Goal: Task Accomplishment & Management: Manage account settings

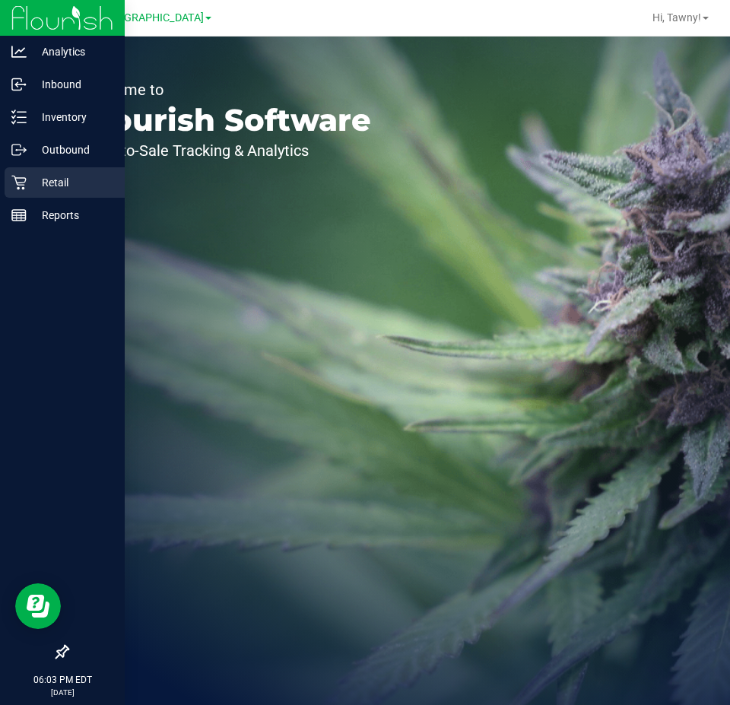
click at [68, 186] on p "Retail" at bounding box center [72, 182] width 91 height 18
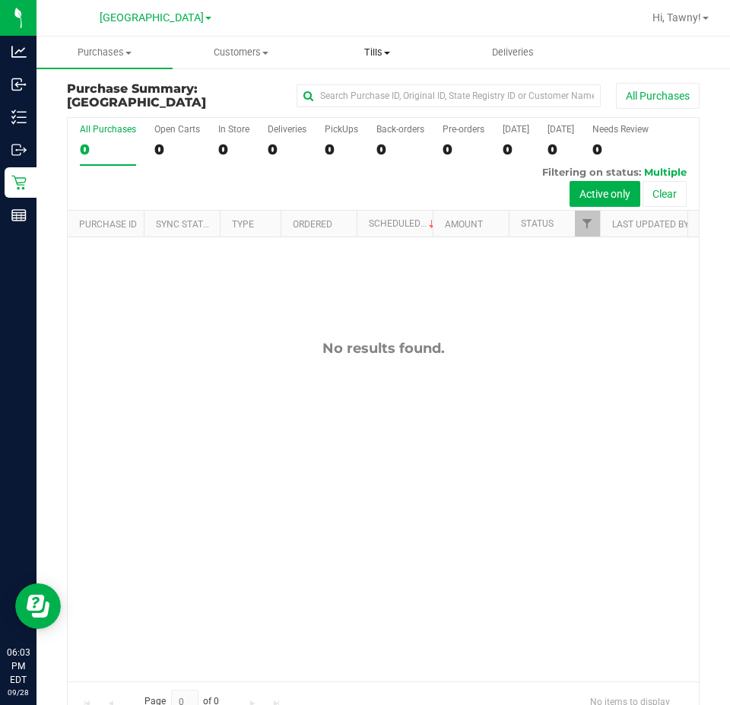
click at [374, 61] on uib-tab-heading "Tills Manage tills Reconcile e-payments" at bounding box center [376, 52] width 135 height 30
click at [357, 107] on span "Reconcile e-payments" at bounding box center [384, 109] width 151 height 13
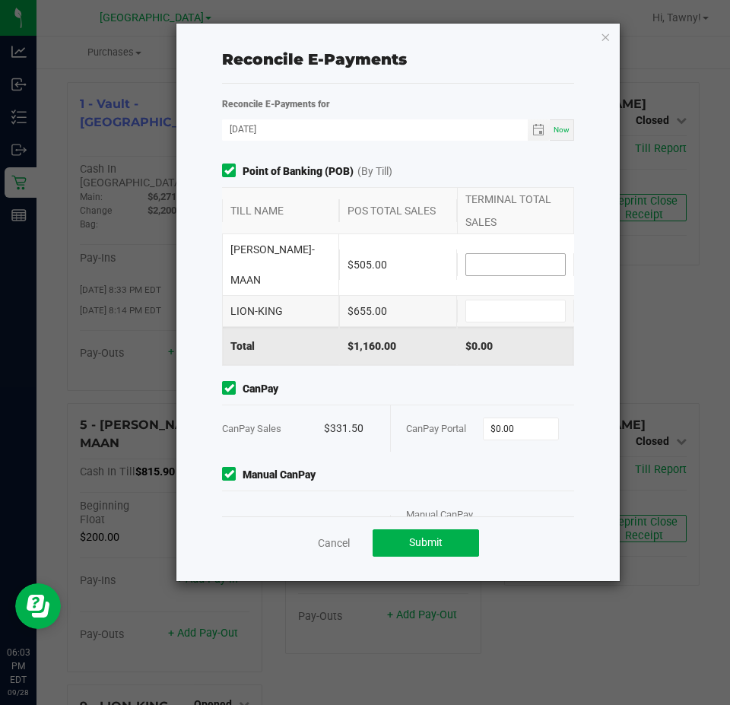
click at [515, 260] on span at bounding box center [515, 264] width 100 height 23
click at [517, 255] on input at bounding box center [515, 264] width 99 height 21
type input "$505.00"
click at [460, 327] on div "$505.00" at bounding box center [515, 346] width 117 height 38
click at [476, 300] on input at bounding box center [515, 310] width 99 height 21
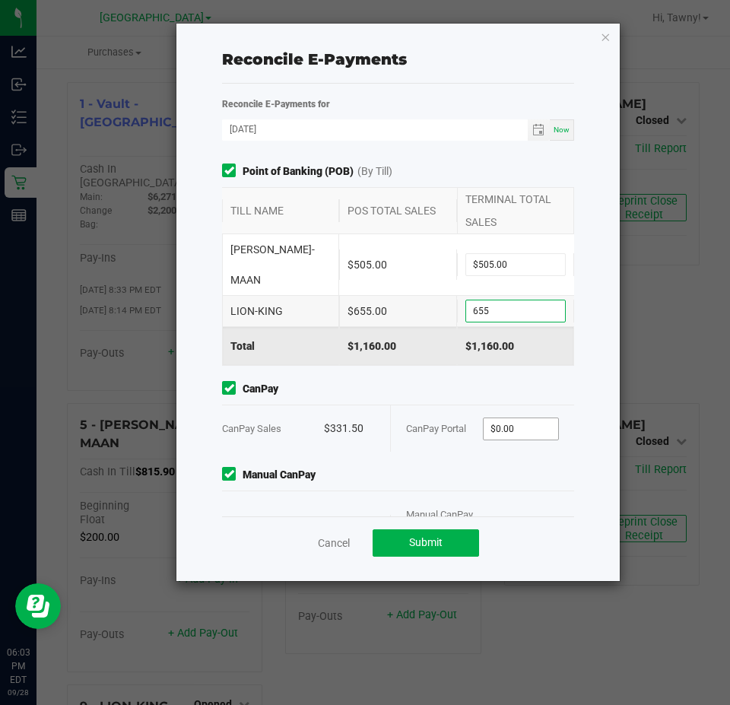
type input "$655.00"
click at [502, 418] on input "0" at bounding box center [520, 428] width 75 height 21
type input "$331.50"
click at [541, 527] on input "0" at bounding box center [520, 537] width 75 height 21
type input "$80.00"
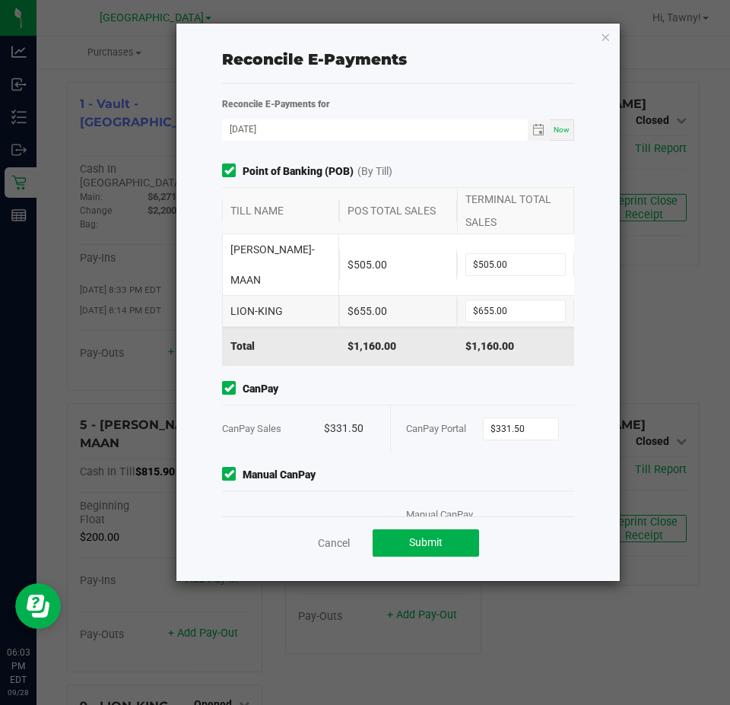
click at [506, 563] on div "Cancel Submit" at bounding box center [398, 542] width 352 height 52
click at [449, 563] on div "Cancel Submit" at bounding box center [398, 542] width 352 height 52
click at [454, 537] on button "Submit" at bounding box center [426, 542] width 106 height 27
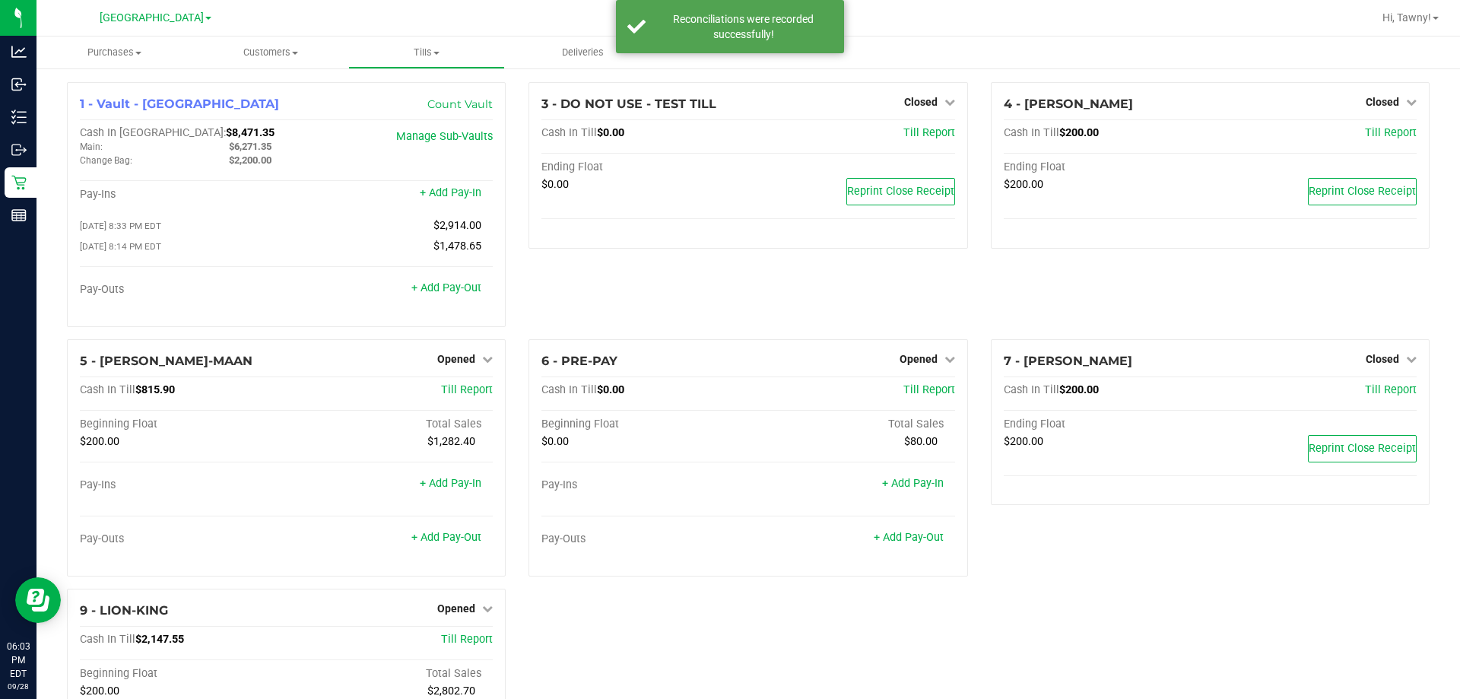
click at [667, 303] on div "3 - DO NOT USE - TEST TILL Closed Open Till Cash In Till $0.00 Till Report Endi…" at bounding box center [747, 210] width 461 height 257
click at [908, 352] on div "Opened" at bounding box center [926, 359] width 55 height 18
click at [908, 354] on div "Opened" at bounding box center [926, 359] width 55 height 18
click at [919, 368] on div "Opened" at bounding box center [926, 359] width 55 height 18
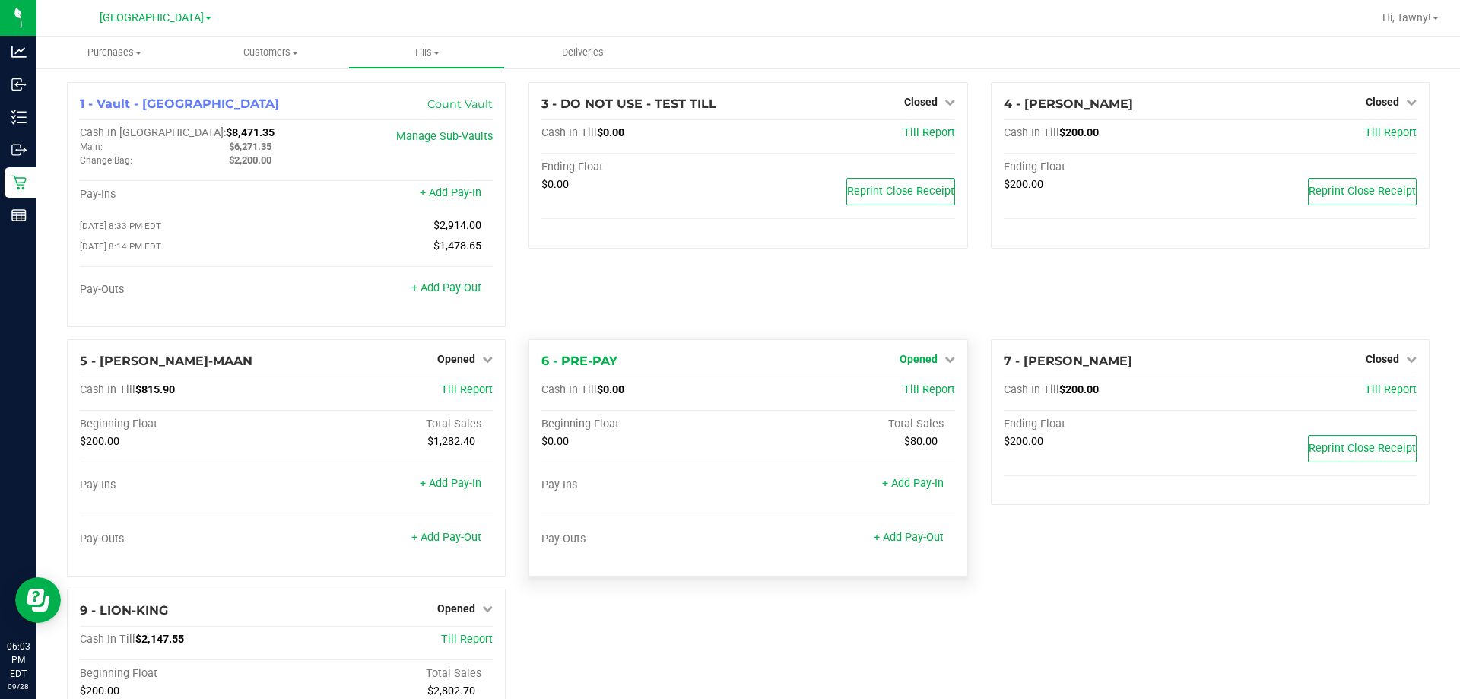
click at [929, 357] on span "Opened" at bounding box center [918, 359] width 38 height 12
click at [915, 389] on link "Close Till" at bounding box center [919, 390] width 41 height 12
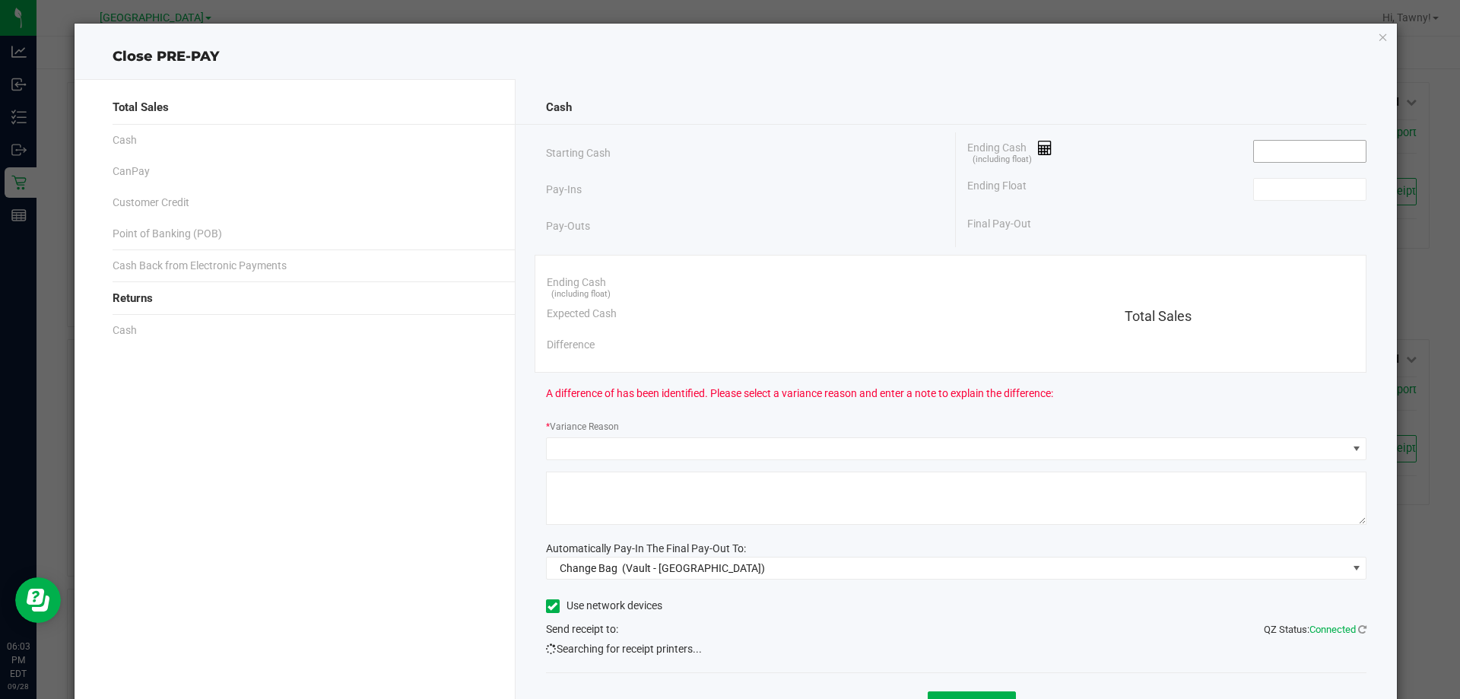
click at [1302, 146] on input at bounding box center [1310, 151] width 112 height 21
type input "$0.00"
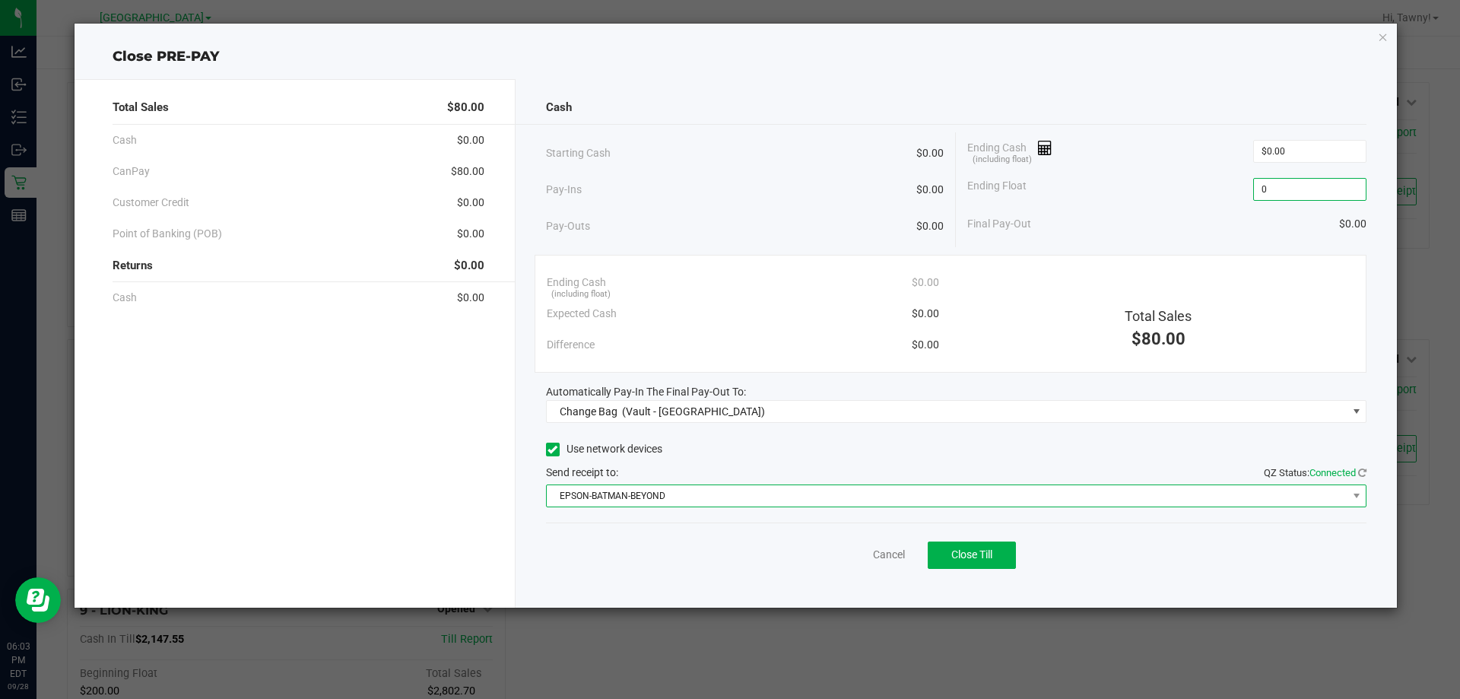
type input "$0.00"
drag, startPoint x: 796, startPoint y: 499, endPoint x: 787, endPoint y: 501, distance: 9.2
click at [794, 500] on span "EPSON-BATMAN-BEYOND" at bounding box center [947, 495] width 800 height 21
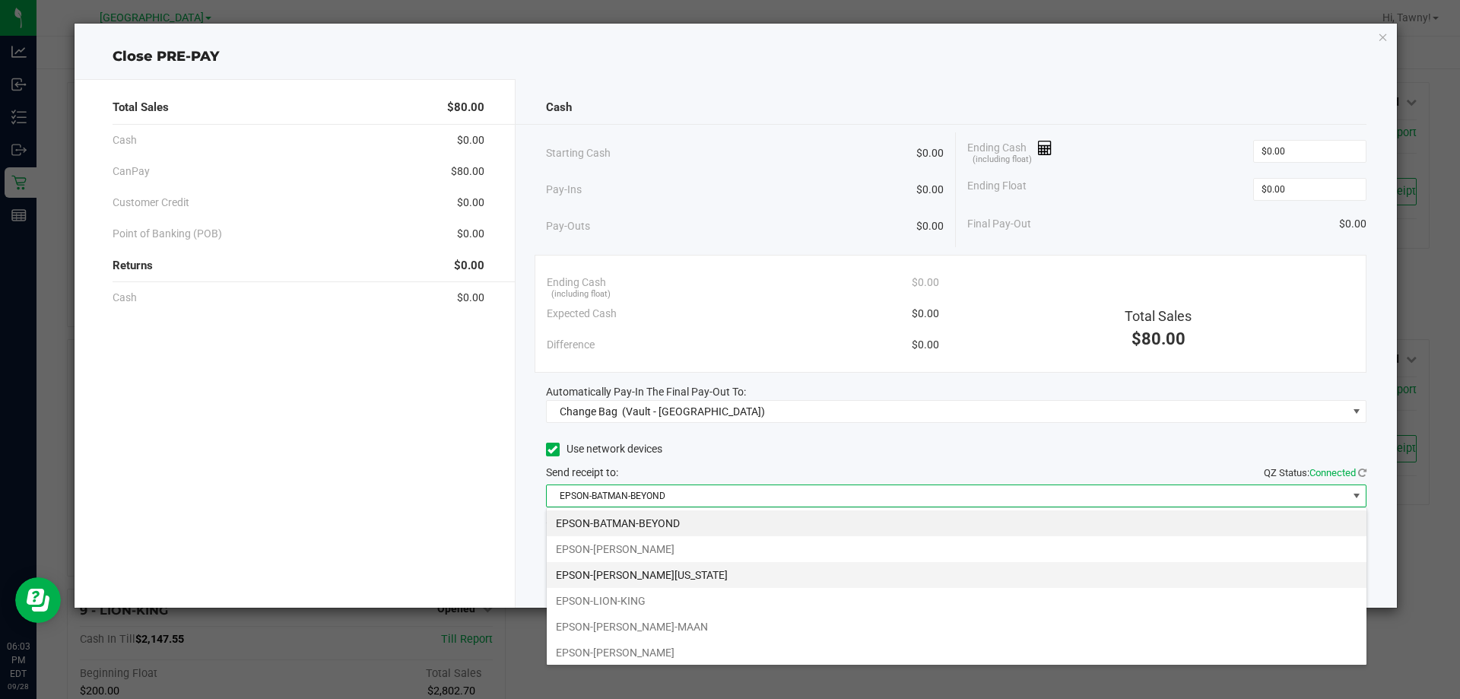
scroll to position [23, 820]
click at [671, 569] on li "EPSON-[PERSON_NAME][US_STATE]" at bounding box center [957, 575] width 820 height 26
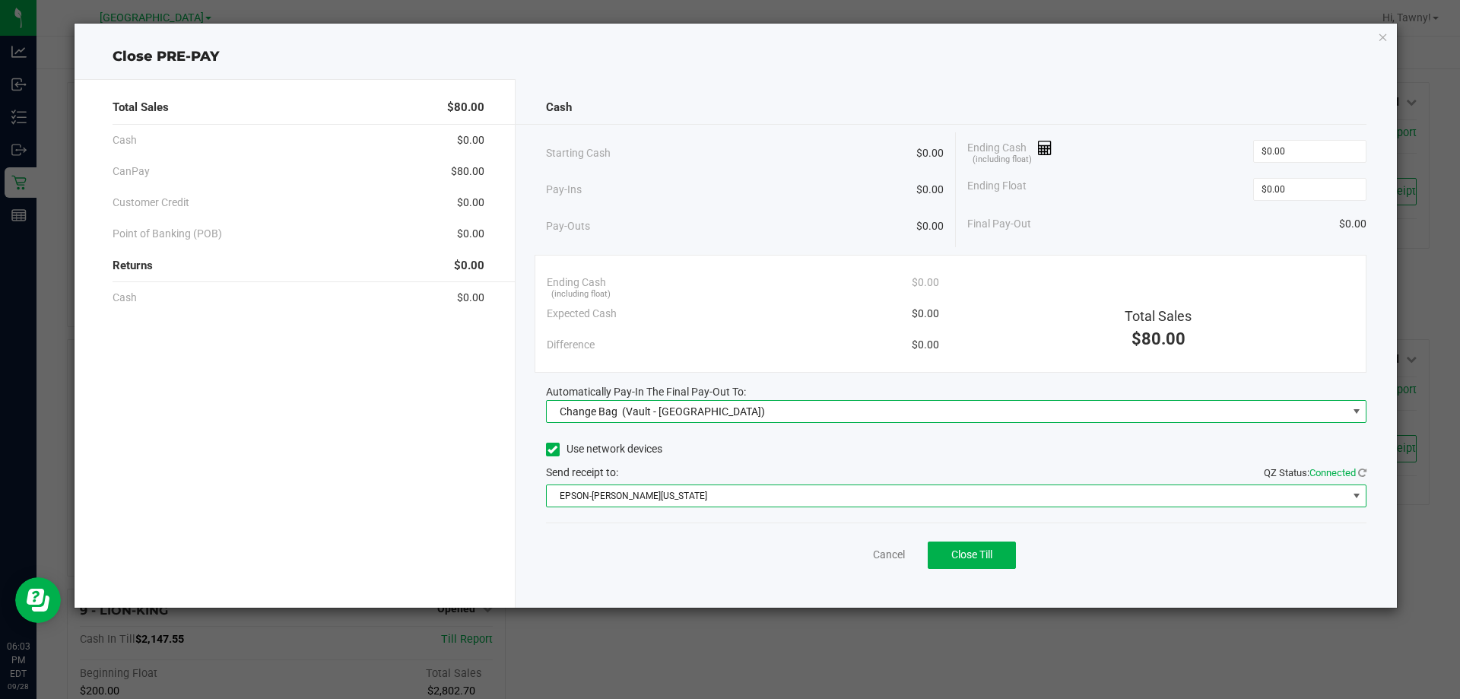
click at [740, 412] on span "(Vault - [GEOGRAPHIC_DATA])" at bounding box center [693, 411] width 143 height 12
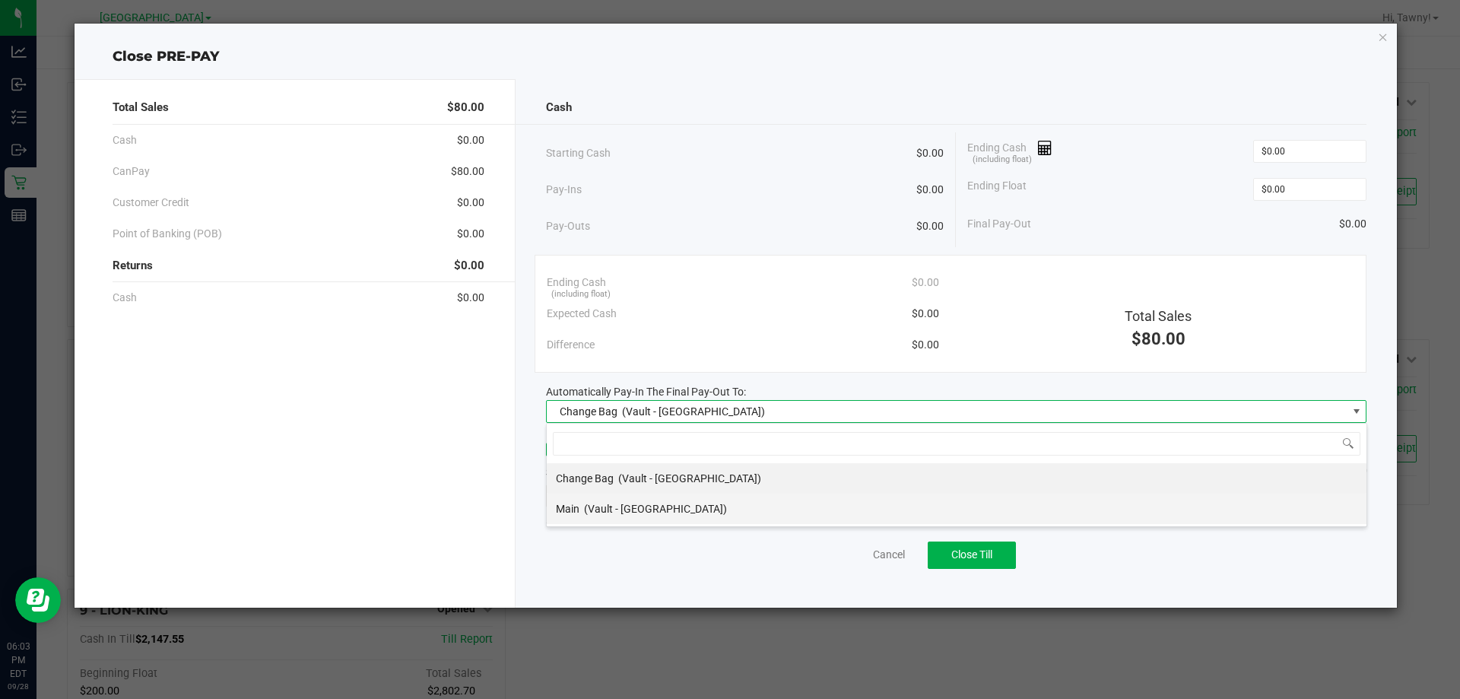
click at [658, 501] on div "Main (Vault - [GEOGRAPHIC_DATA])" at bounding box center [641, 508] width 171 height 27
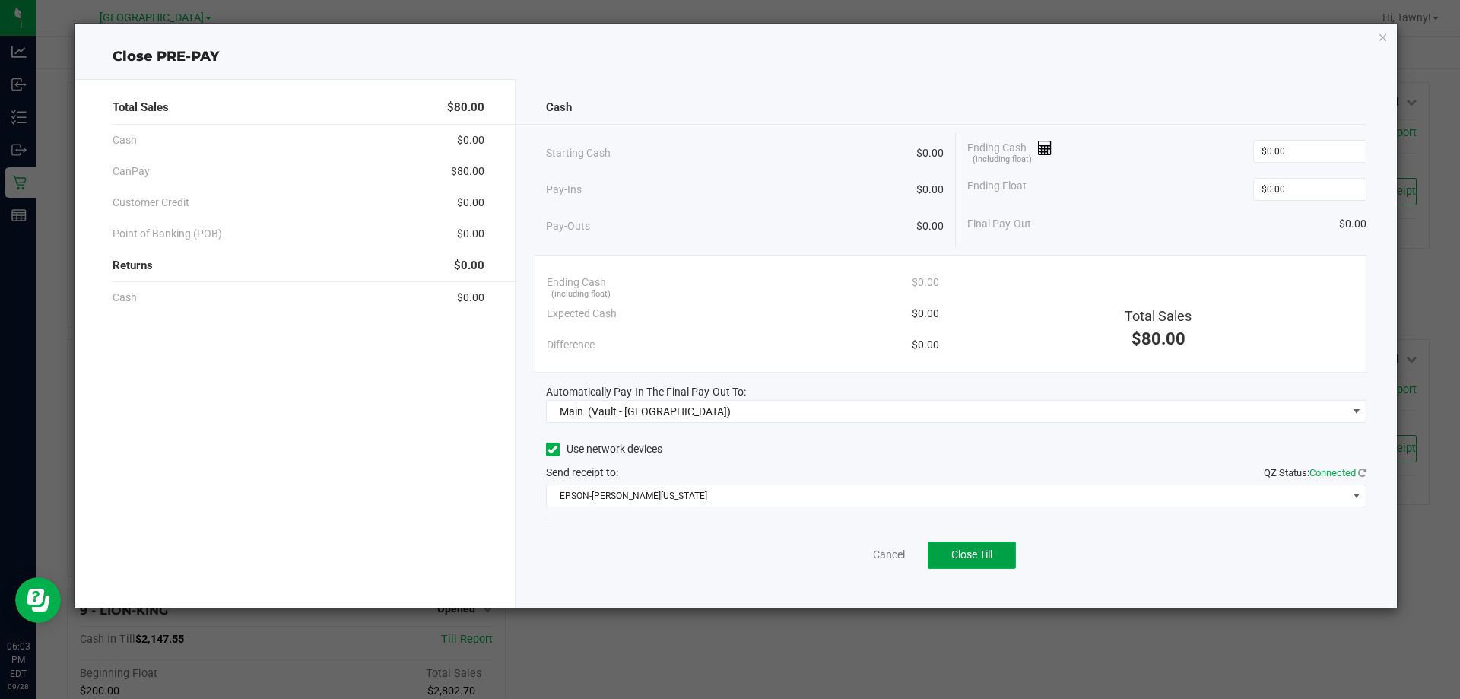
click at [978, 553] on span "Close Till" at bounding box center [971, 554] width 41 height 12
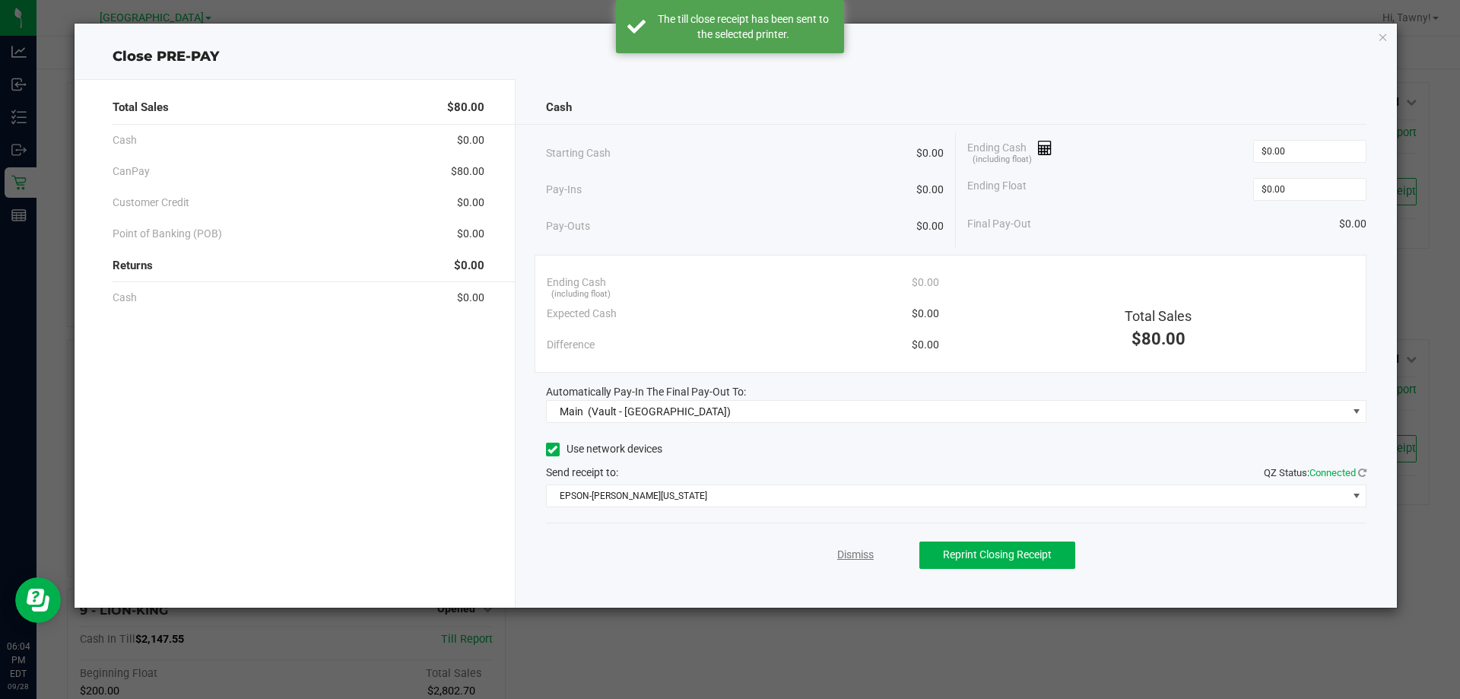
click at [866, 562] on link "Dismiss" at bounding box center [855, 555] width 36 height 16
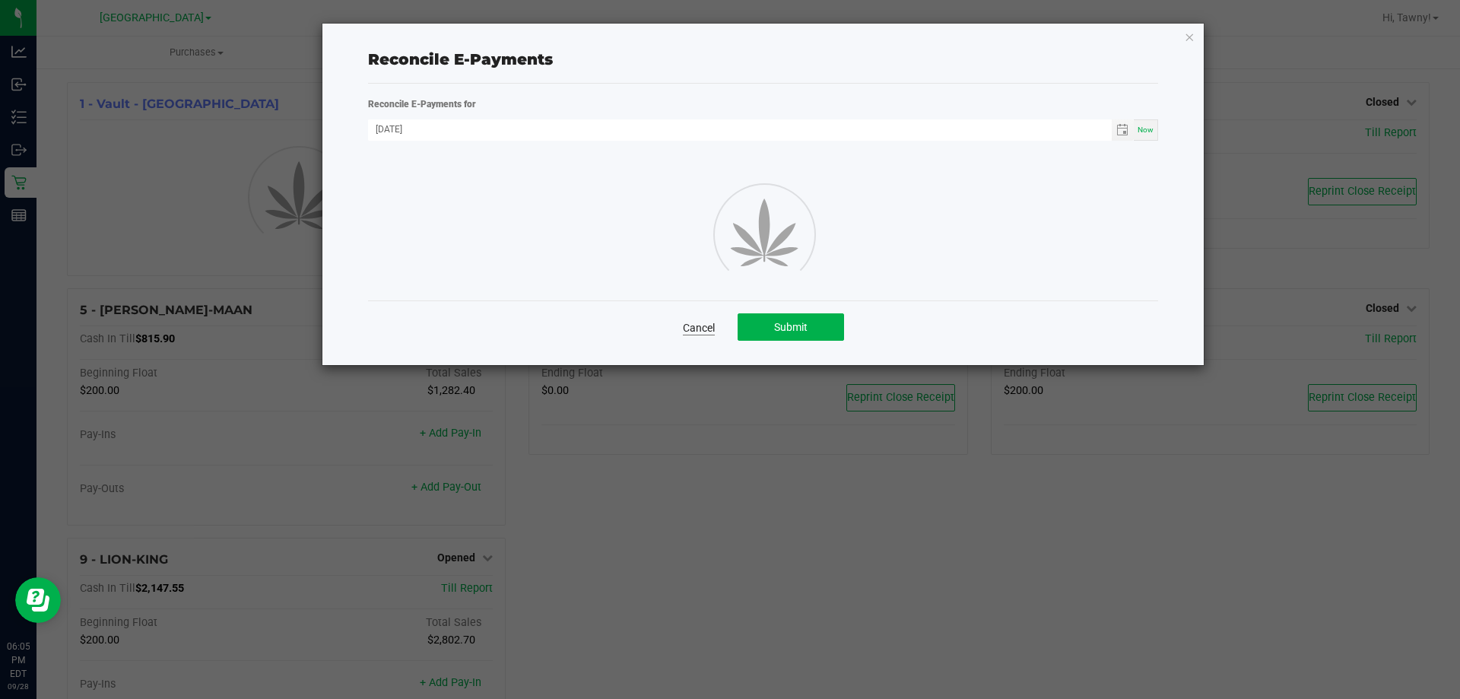
click at [702, 322] on link "Cancel" at bounding box center [699, 327] width 32 height 15
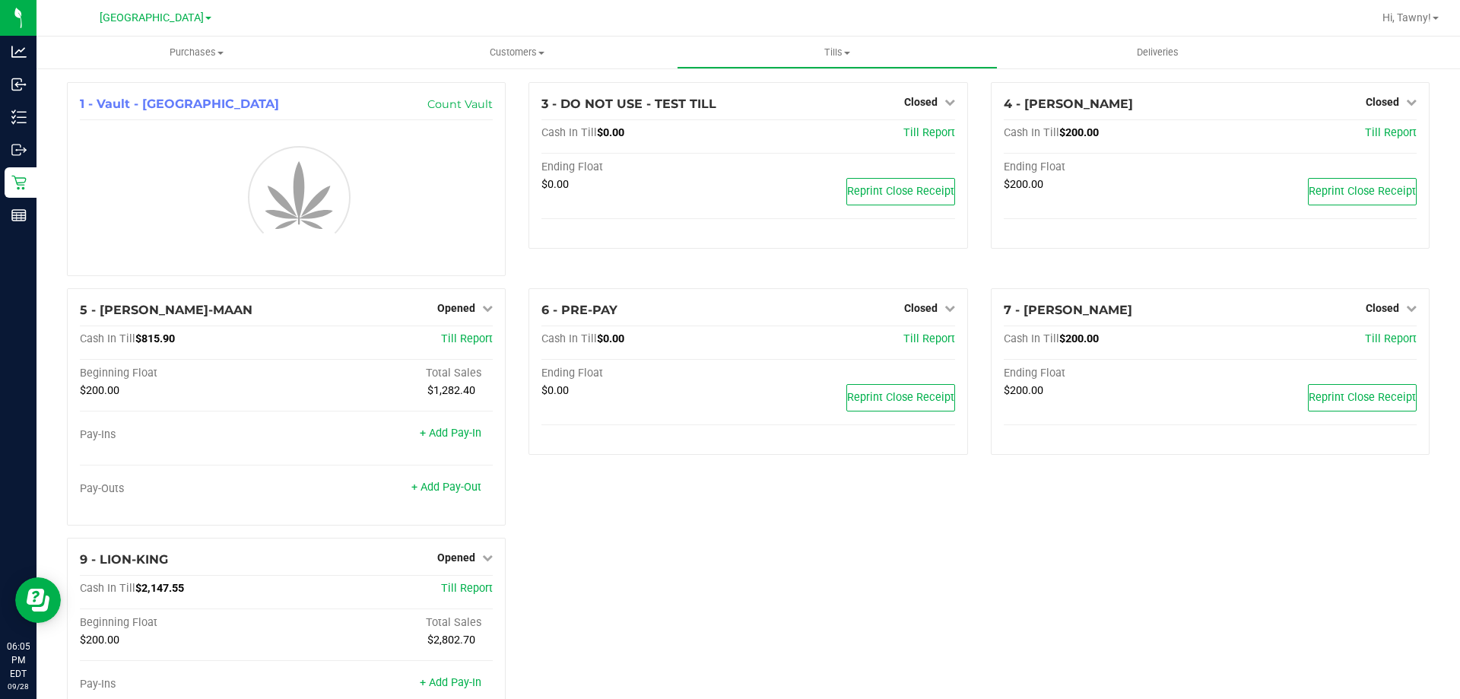
click at [629, 621] on div "1 - Vault - North Palm Beach WC Count Vault 3 - DO NOT USE - TEST TILL Closed O…" at bounding box center [747, 434] width 1385 height 705
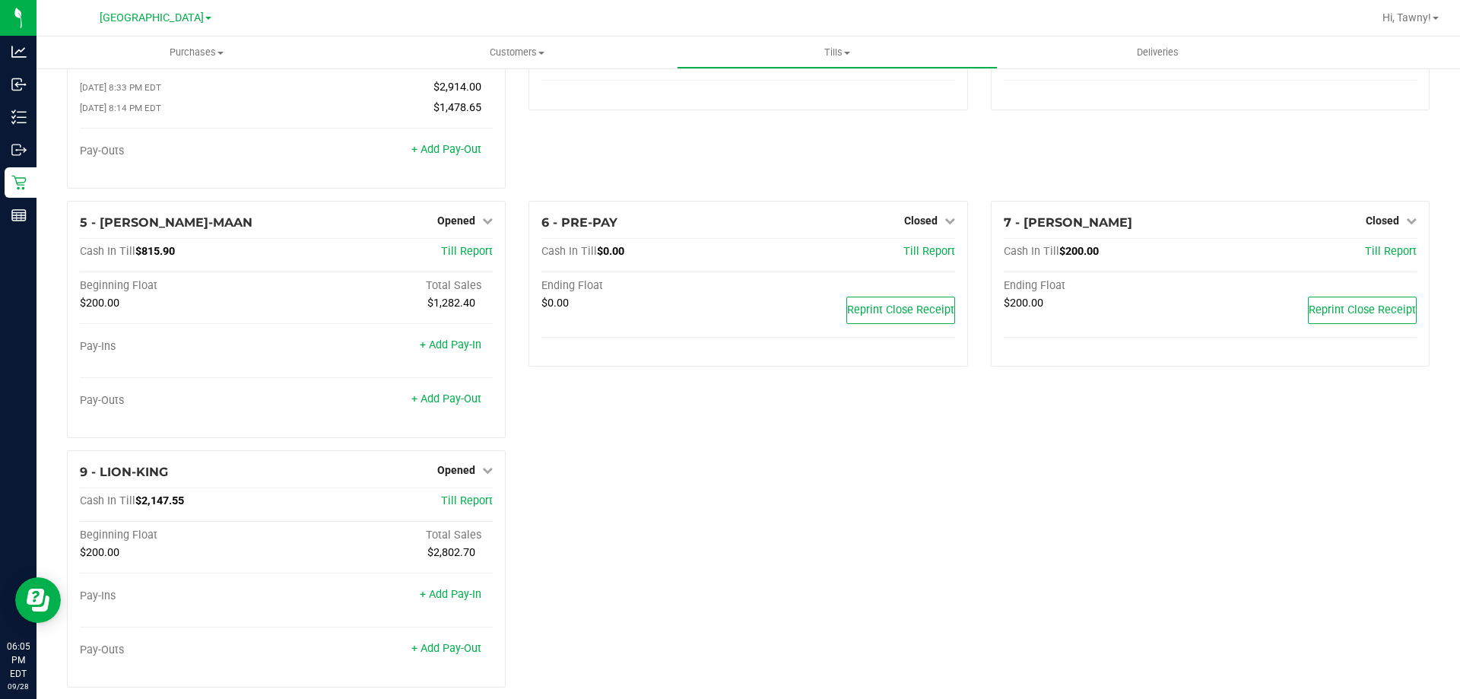
scroll to position [157, 0]
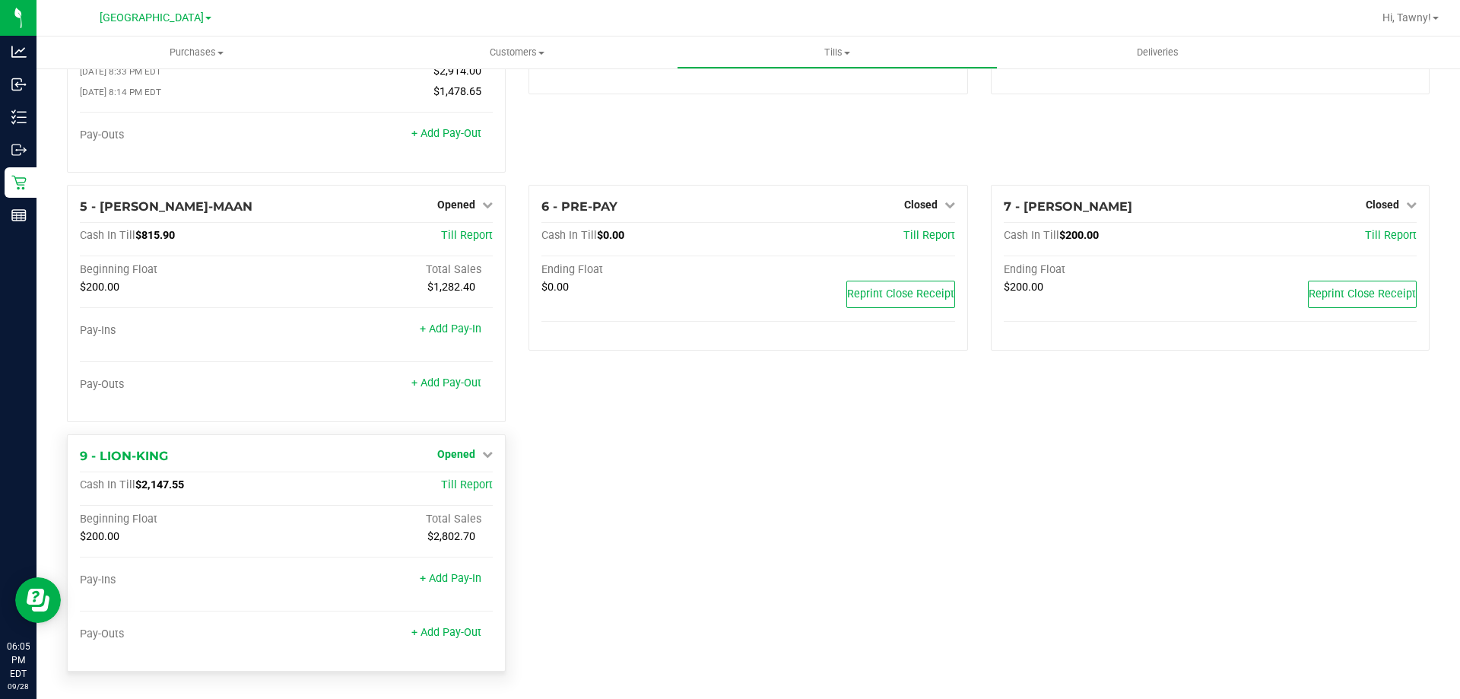
click at [461, 449] on span "Opened" at bounding box center [456, 454] width 38 height 12
click at [442, 480] on link "Close Till" at bounding box center [458, 485] width 41 height 12
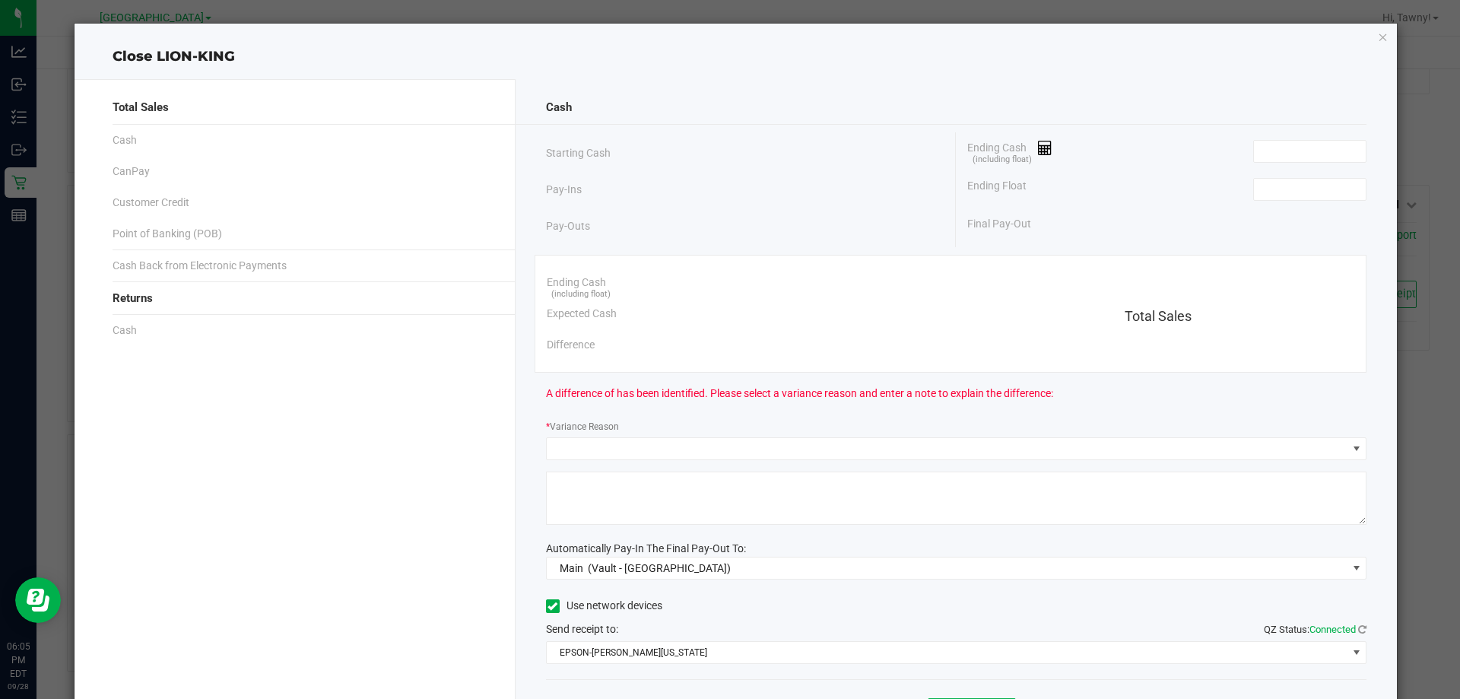
click at [1377, 40] on div "Close LION-KING Total Sales Cash CanPay Customer Credit Point of Banking (POB) …" at bounding box center [736, 394] width 1323 height 740
click at [1377, 40] on icon "button" at bounding box center [1382, 36] width 11 height 18
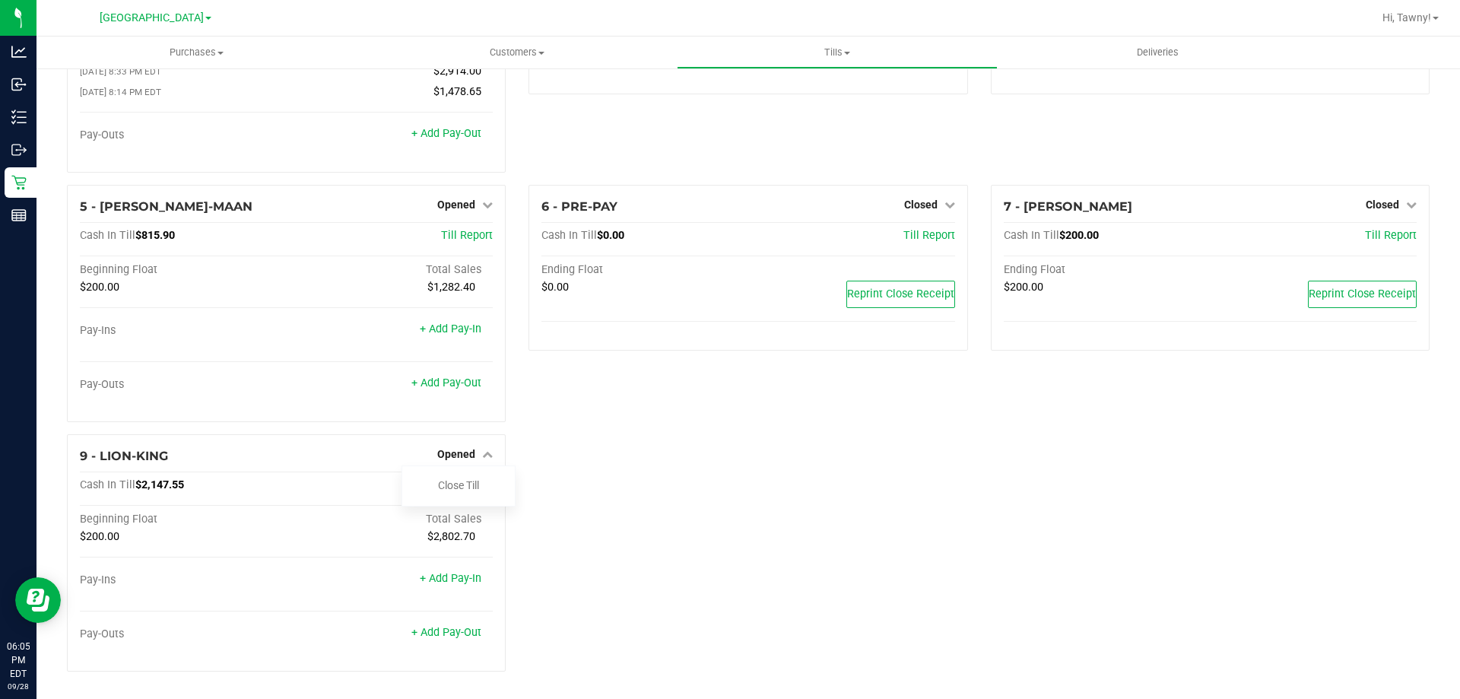
click at [642, 500] on div "1 - Vault - North Palm Beach WC Count Vault Cash In Vault: $8,471.35 Main: $6,2…" at bounding box center [747, 306] width 1385 height 756
click at [537, 464] on div "1 - Vault - North Palm Beach WC Count Vault Cash In Vault: $8,471.35 Main: $6,2…" at bounding box center [747, 306] width 1385 height 756
click at [471, 458] on link "Opened" at bounding box center [464, 454] width 55 height 12
click at [473, 457] on link "Opened" at bounding box center [464, 454] width 55 height 12
click at [452, 483] on link "Close Till" at bounding box center [458, 485] width 41 height 12
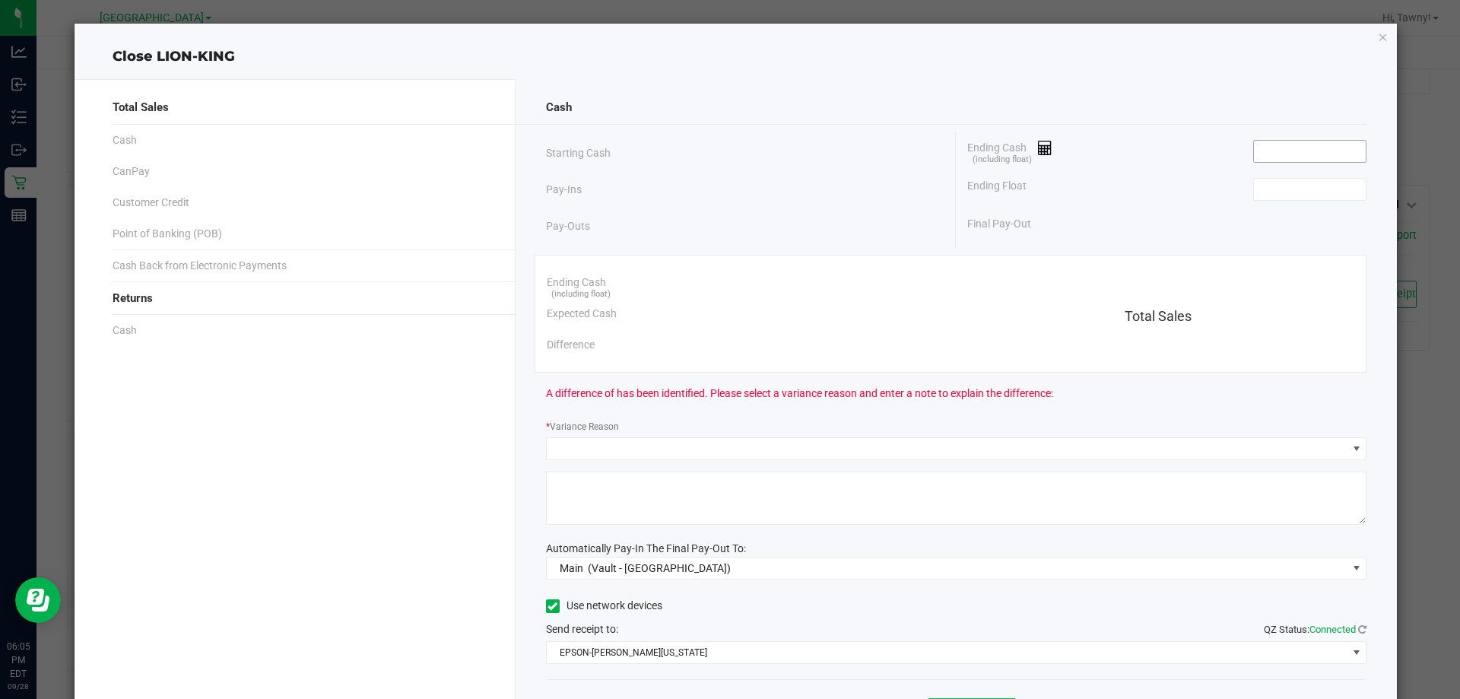
click at [1310, 151] on input at bounding box center [1310, 151] width 112 height 21
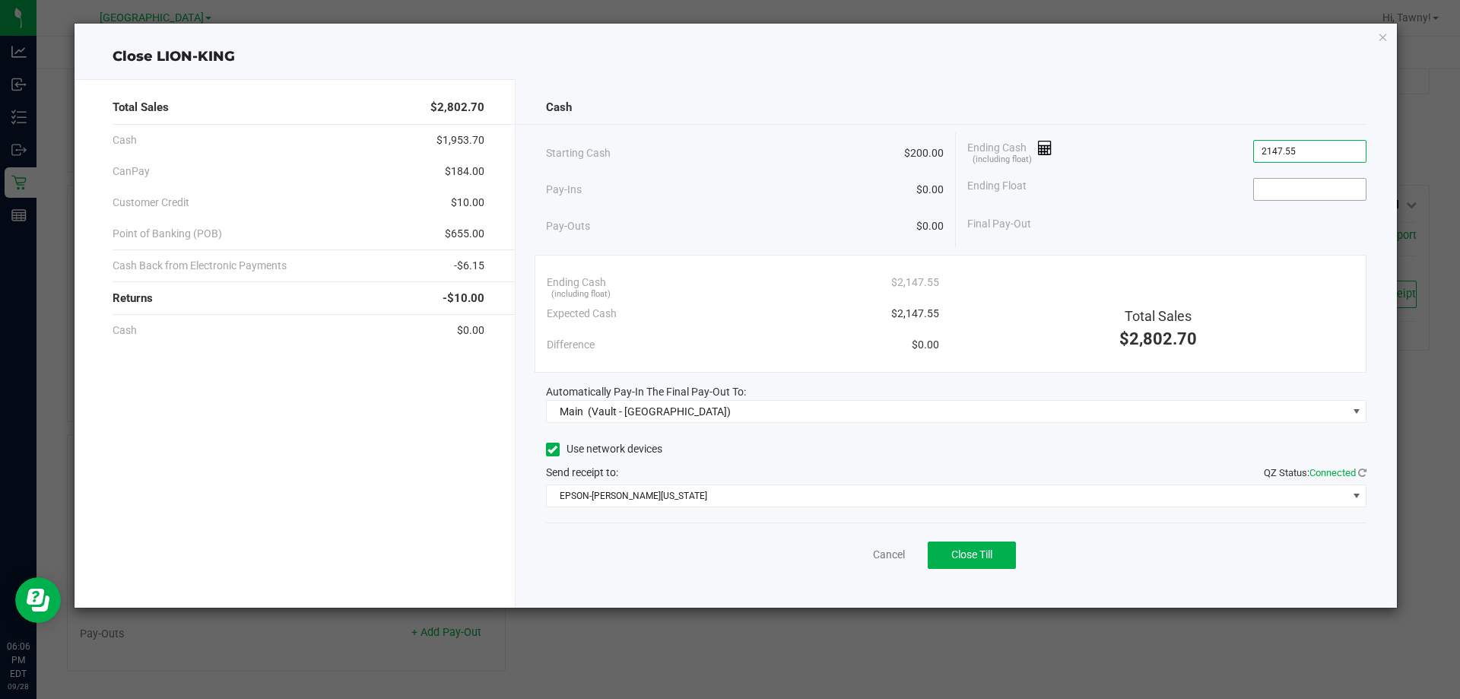
type input "$2,147.55"
type input "$200.00"
click at [962, 563] on button "Close Till" at bounding box center [971, 554] width 88 height 27
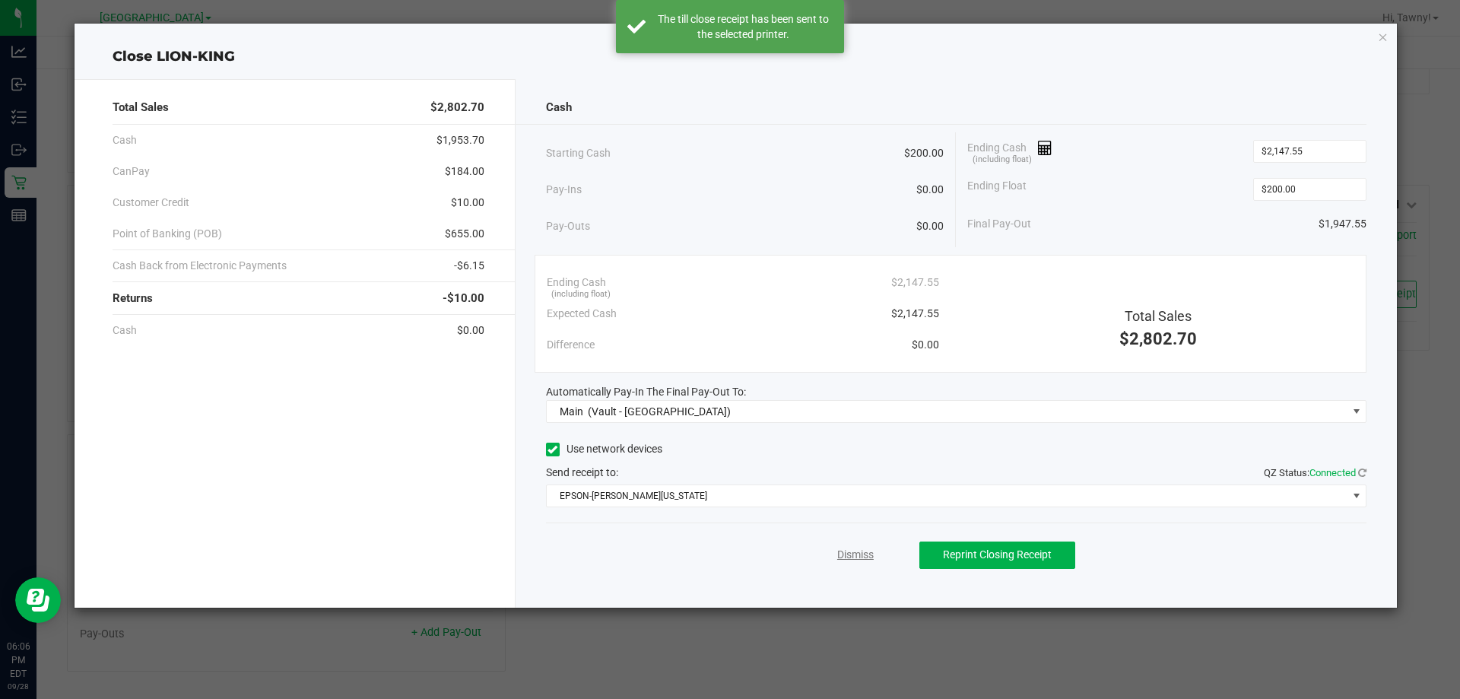
click at [859, 554] on link "Dismiss" at bounding box center [855, 555] width 36 height 16
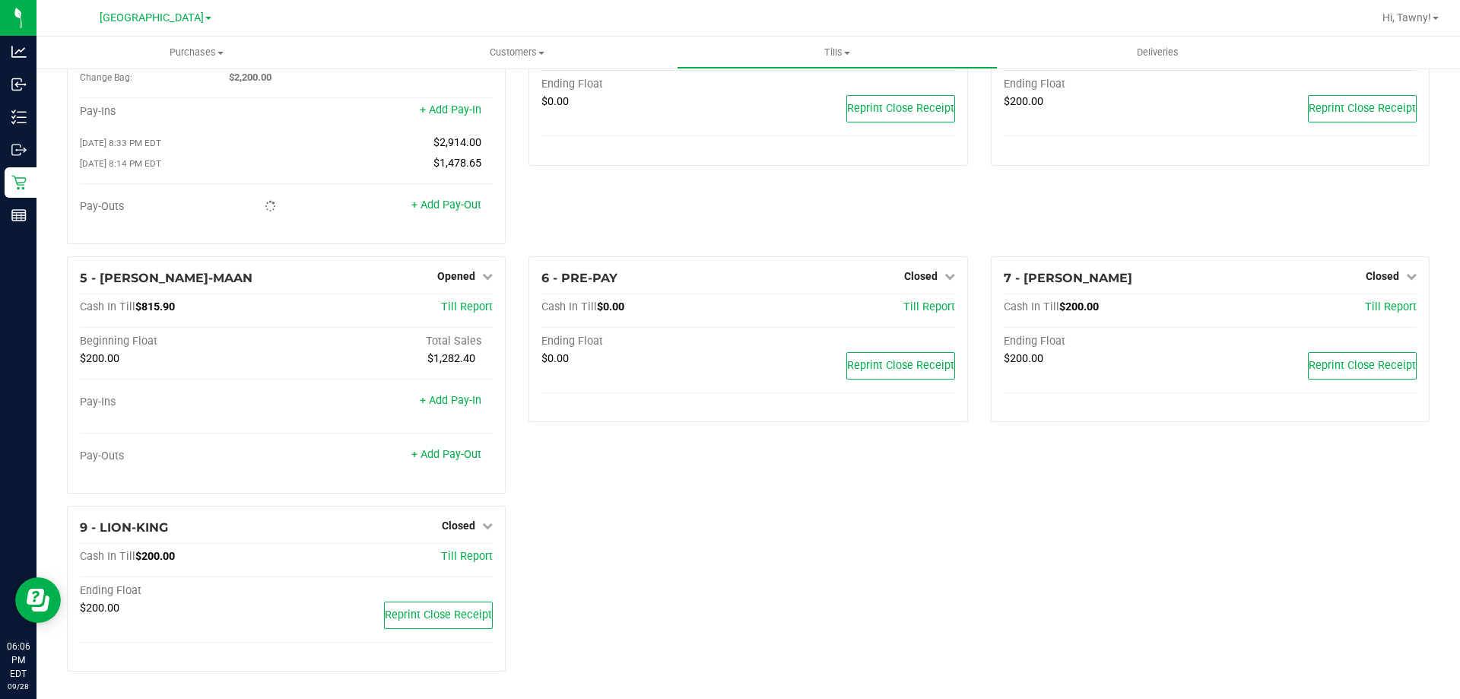
scroll to position [107, 0]
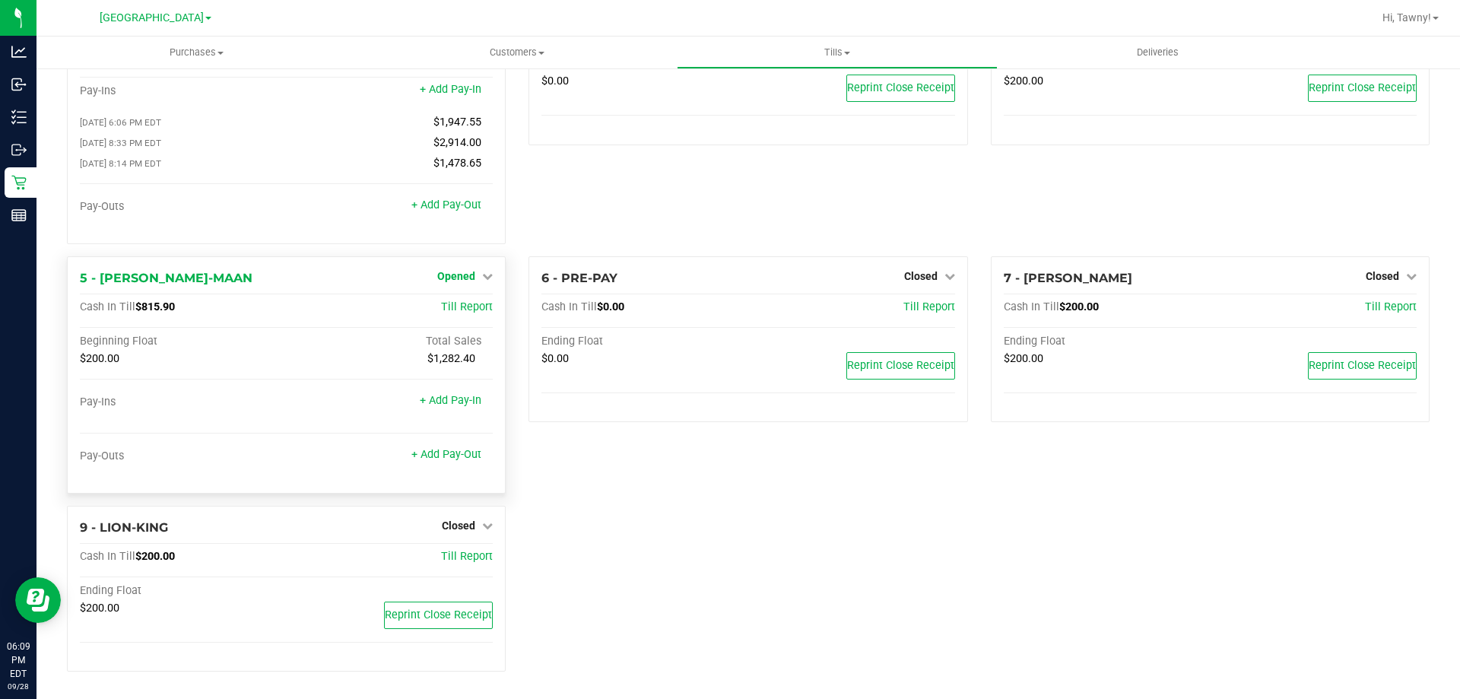
click at [464, 277] on span "Opened" at bounding box center [456, 276] width 38 height 12
click at [448, 304] on link "Close Till" at bounding box center [458, 307] width 41 height 12
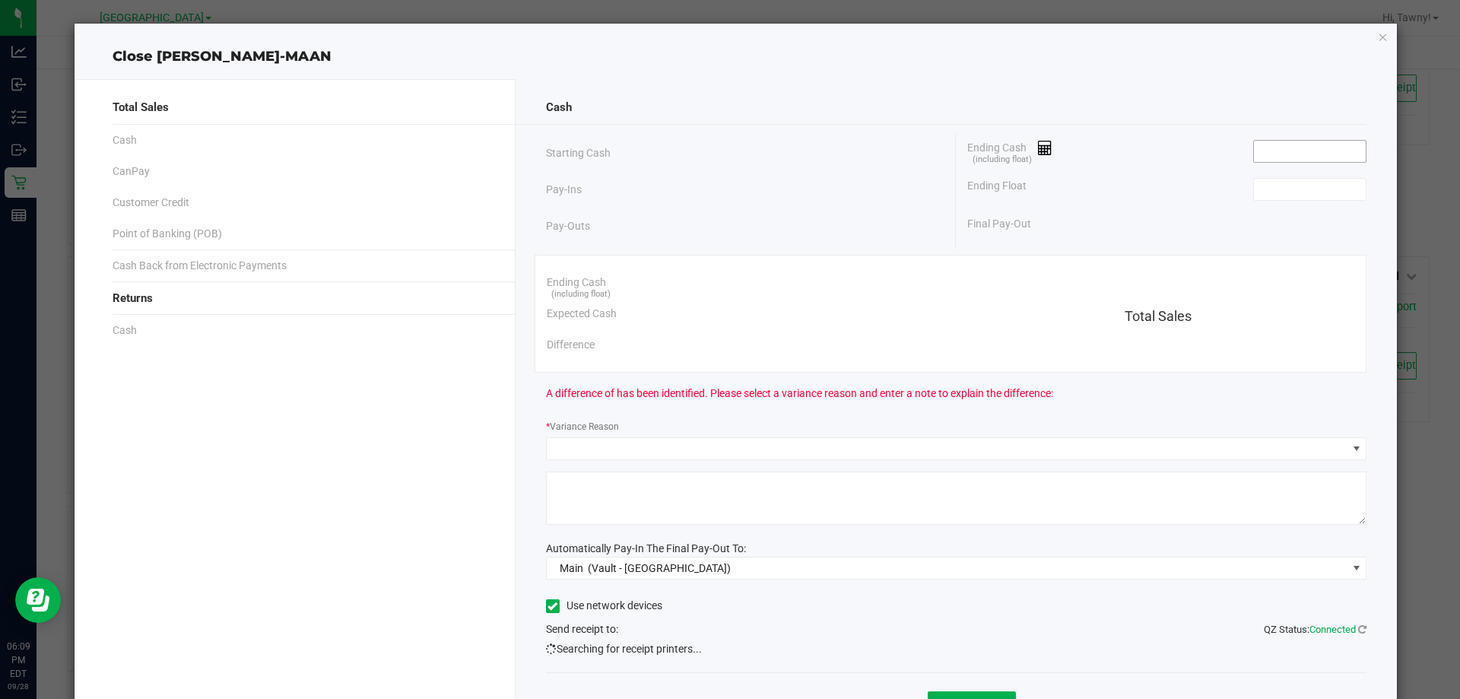
click at [1265, 142] on input at bounding box center [1310, 151] width 112 height 21
type input "$815.90"
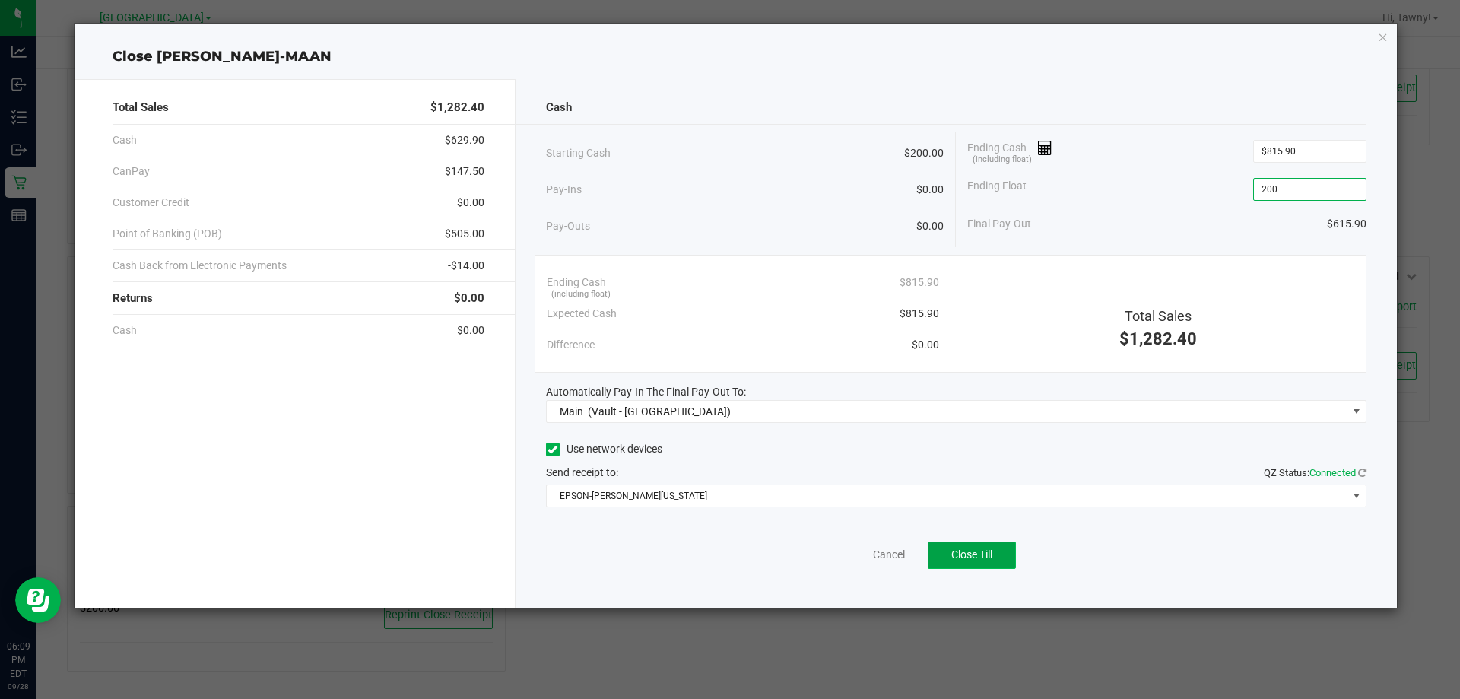
type input "$200.00"
click at [1008, 552] on button "Close Till" at bounding box center [971, 554] width 88 height 27
click at [859, 557] on link "Dismiss" at bounding box center [855, 555] width 36 height 16
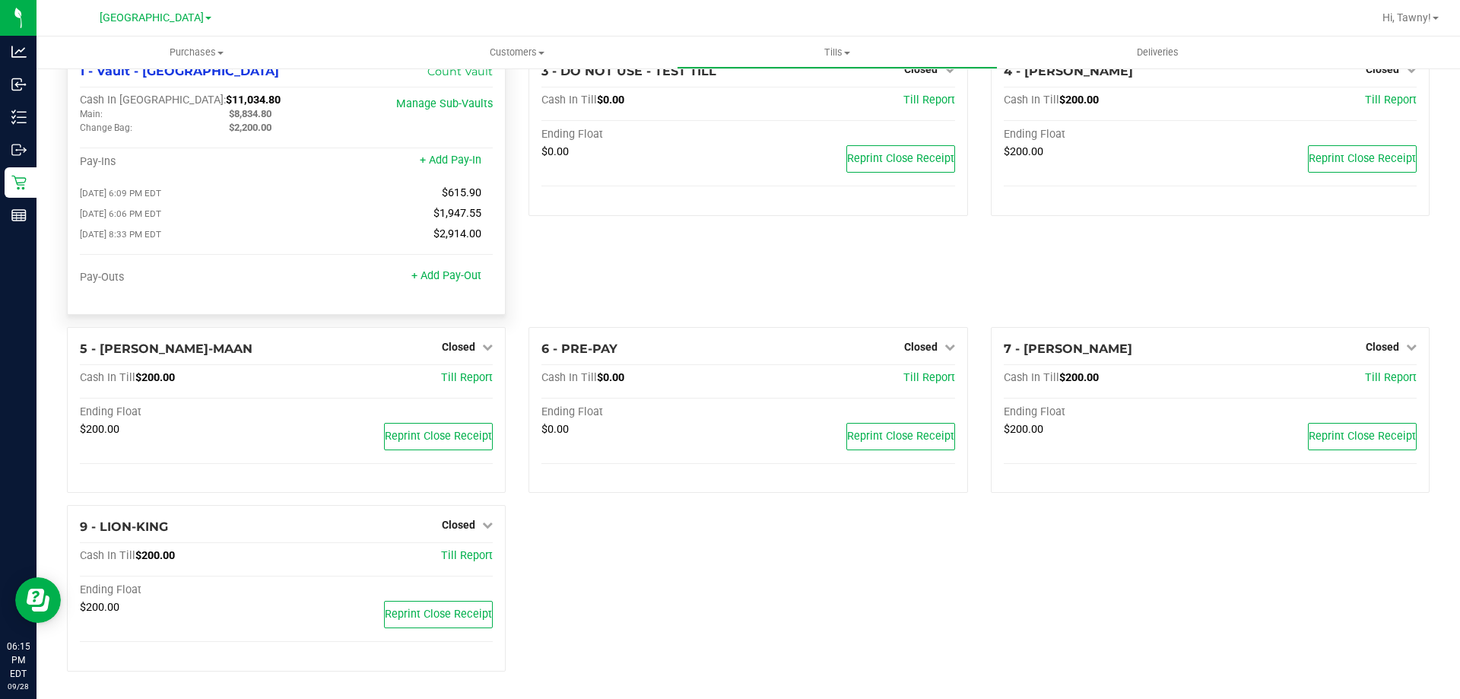
scroll to position [0, 0]
